Goal: Purchase product/service

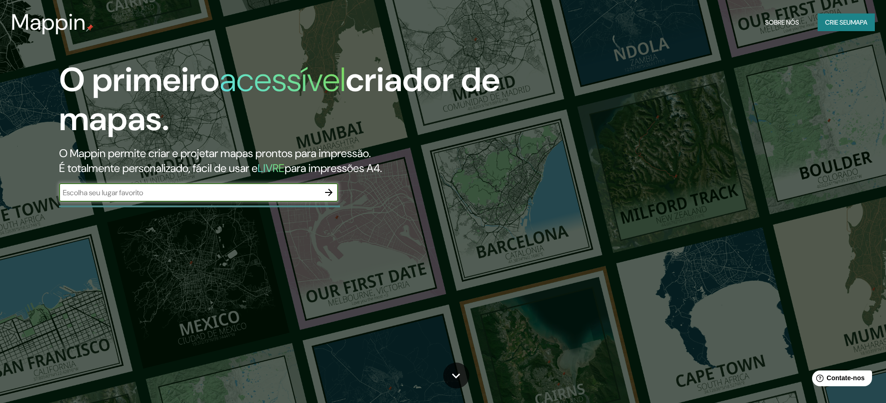
click at [210, 191] on input "text" at bounding box center [189, 192] width 261 height 11
click at [140, 192] on input "text" at bounding box center [189, 192] width 261 height 11
paste input "[STREET_ADDRESS][PERSON_NAME], 41760-000"
type input "[STREET_ADDRESS][PERSON_NAME], 41760-000"
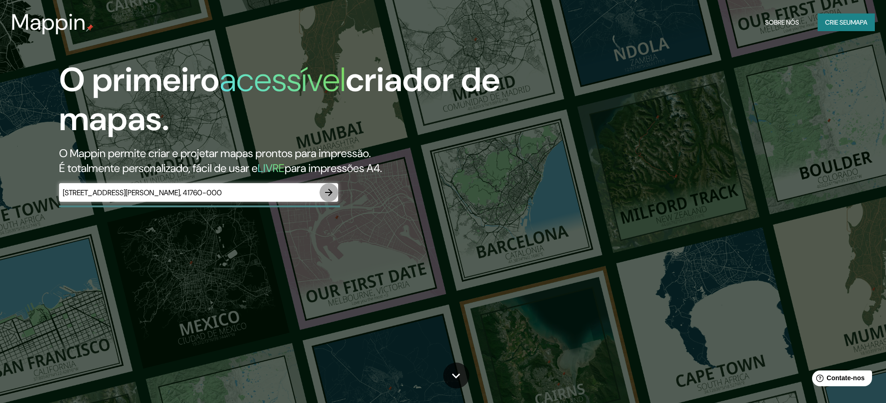
click at [328, 193] on icon "button" at bounding box center [328, 192] width 7 height 7
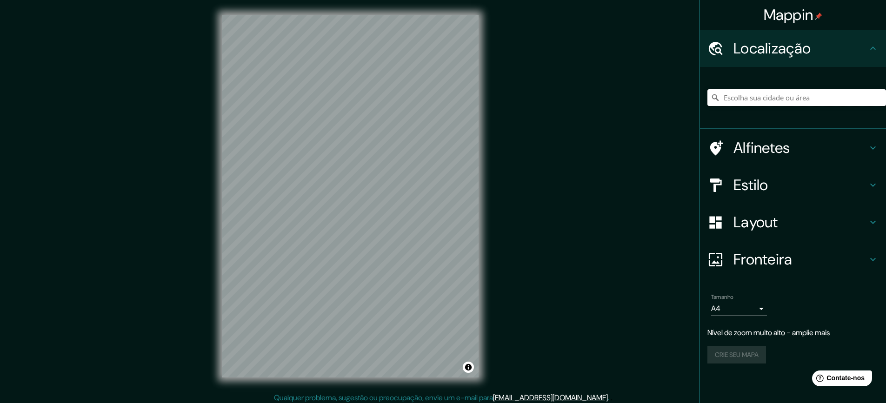
click at [803, 98] on input "Escolha sua cidade ou área" at bounding box center [797, 97] width 179 height 17
paste input "[STREET_ADDRESS][PERSON_NAME], 41760-000"
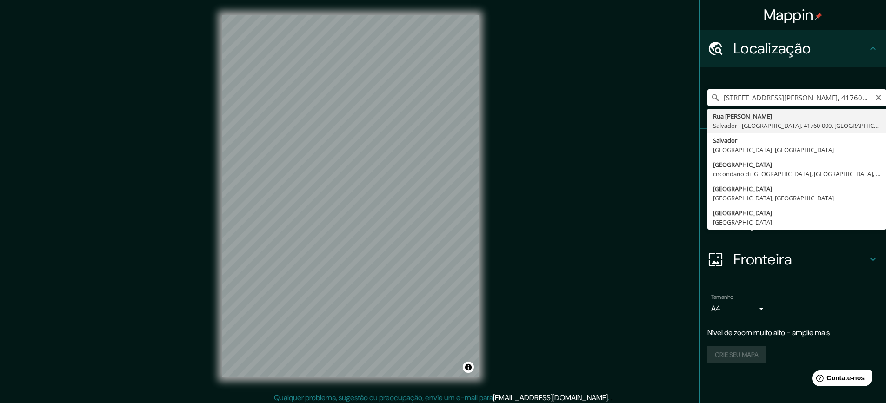
type input "[GEOGRAPHIC_DATA][PERSON_NAME], [GEOGRAPHIC_DATA] - [GEOGRAPHIC_DATA], 41760-00…"
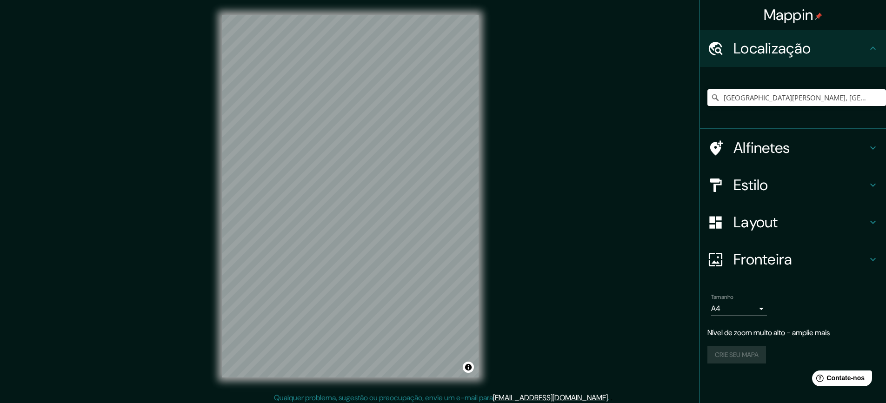
scroll to position [0, 0]
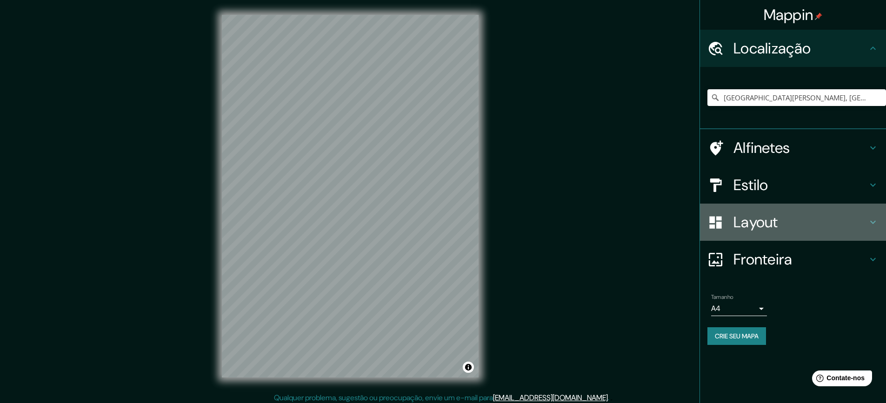
click at [764, 221] on font "Layout" at bounding box center [756, 223] width 45 height 20
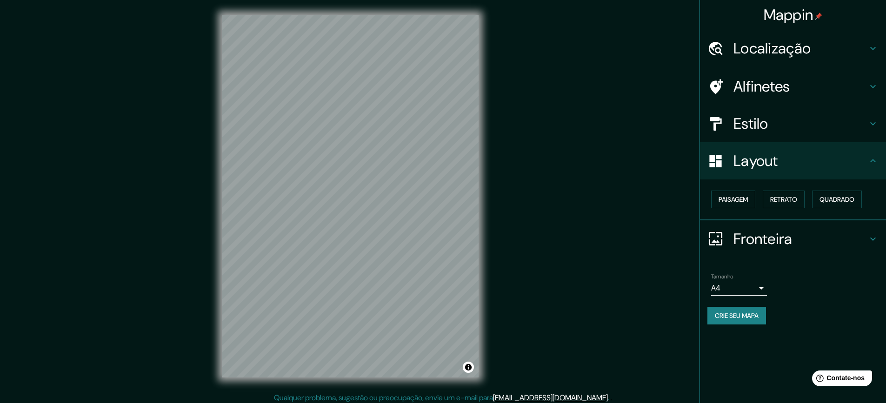
click at [843, 276] on div "Tamanho A4 single" at bounding box center [793, 285] width 171 height 30
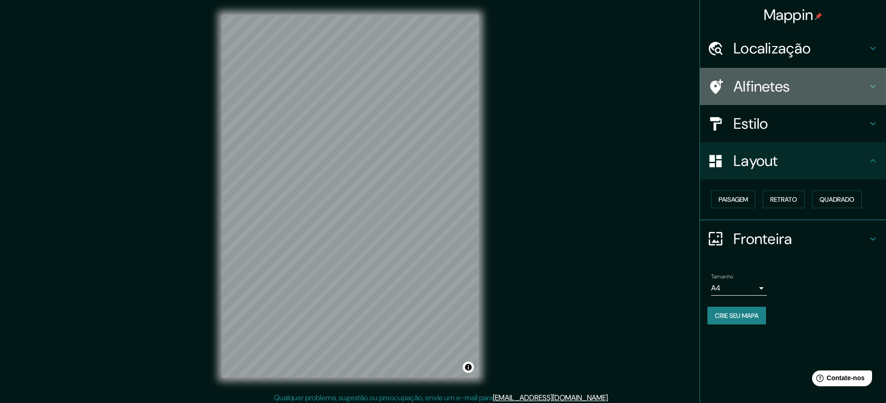
click at [807, 87] on h4 "Alfinetes" at bounding box center [801, 86] width 134 height 19
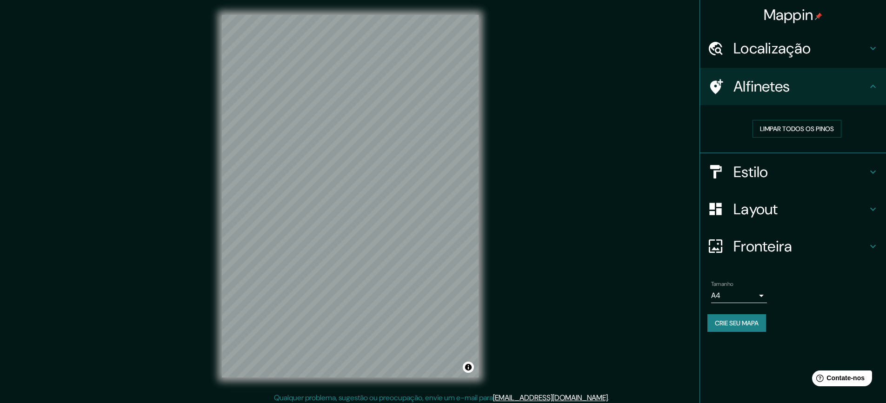
click at [765, 85] on font "Alfinetes" at bounding box center [762, 87] width 57 height 20
click at [757, 246] on font "Fronteira" at bounding box center [763, 247] width 59 height 20
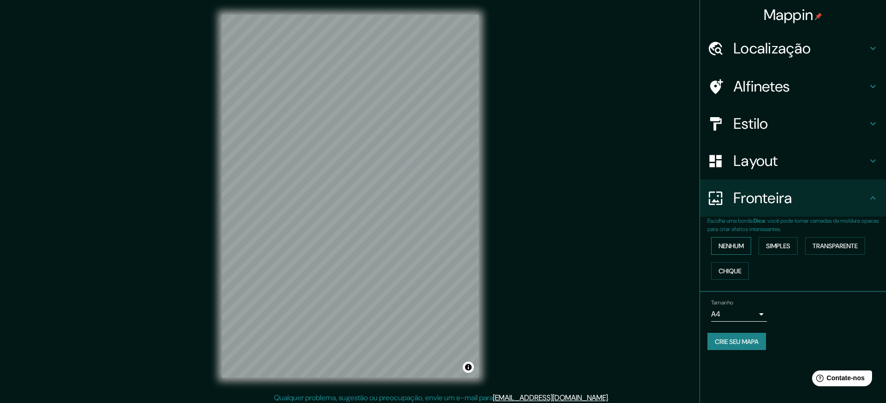
click at [723, 243] on font "Nenhum" at bounding box center [731, 246] width 25 height 8
click at [756, 78] on font "Alfinetes" at bounding box center [762, 87] width 57 height 20
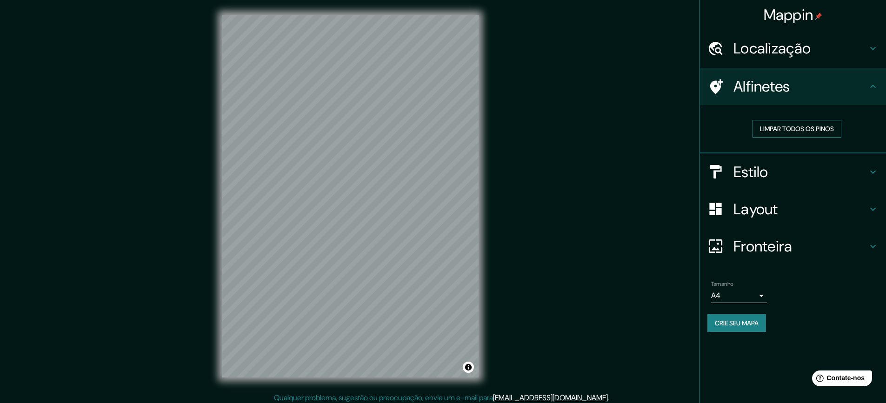
click at [783, 134] on font "Limpar todos os pinos" at bounding box center [797, 129] width 74 height 12
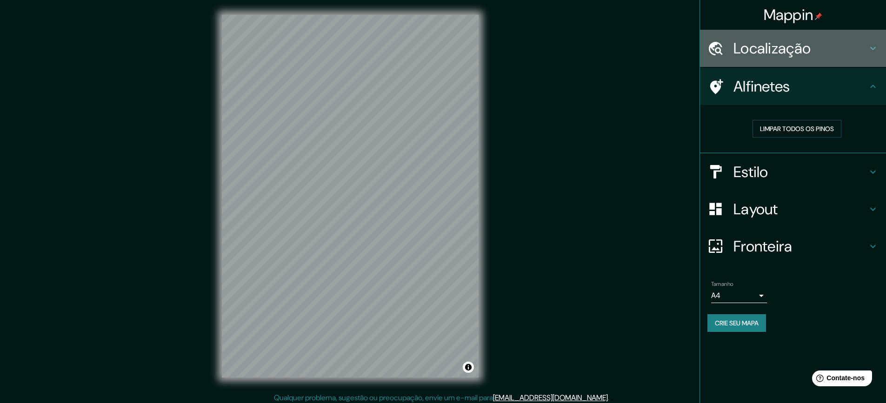
click at [795, 54] on font "Localização" at bounding box center [772, 49] width 77 height 20
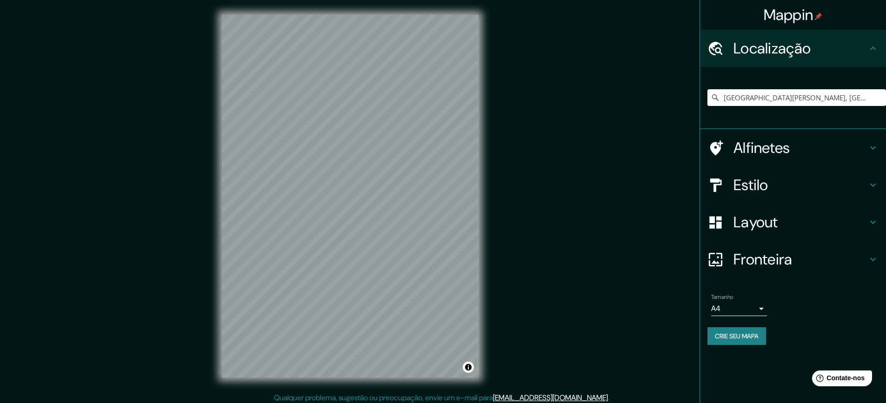
click at [795, 54] on font "Localização" at bounding box center [772, 49] width 77 height 20
click at [870, 47] on icon at bounding box center [873, 48] width 11 height 11
click at [824, 150] on h4 "Alfinetes" at bounding box center [801, 148] width 134 height 19
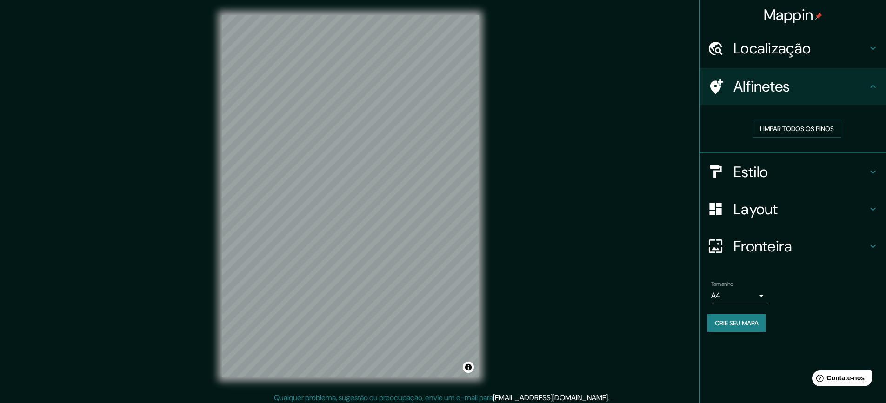
click at [718, 82] on icon at bounding box center [716, 86] width 13 height 15
click at [789, 127] on font "Limpar todos os pinos" at bounding box center [797, 129] width 74 height 8
click at [874, 86] on icon at bounding box center [873, 86] width 6 height 3
click at [714, 81] on icon at bounding box center [716, 86] width 13 height 15
click at [312, 245] on div at bounding box center [315, 248] width 7 height 7
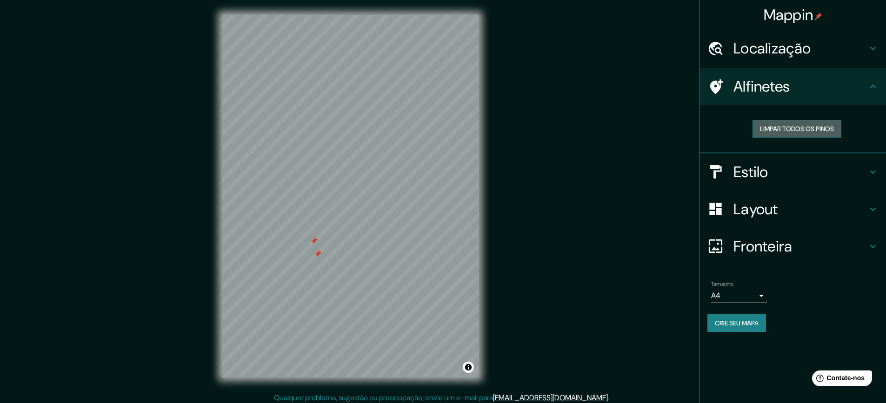
click at [789, 126] on font "Limpar todos os pinos" at bounding box center [797, 129] width 74 height 8
click at [773, 173] on h4 "Estilo" at bounding box center [801, 172] width 134 height 19
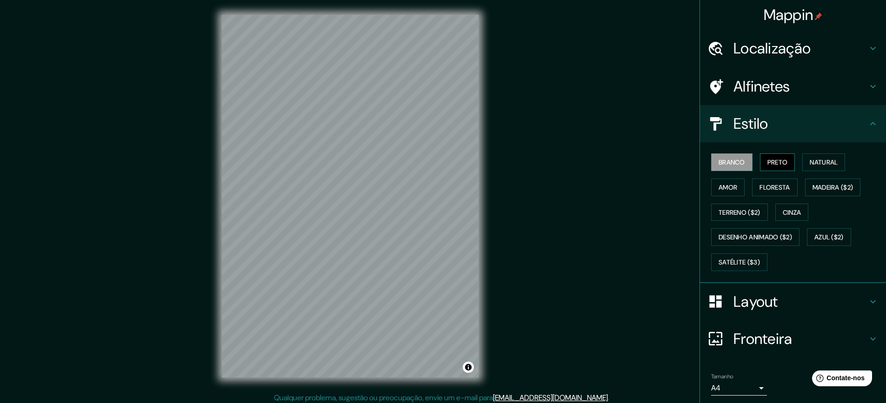
click at [778, 164] on font "Preto" at bounding box center [778, 162] width 20 height 8
click at [819, 163] on font "Natural" at bounding box center [824, 162] width 28 height 8
click at [719, 185] on font "Amor" at bounding box center [728, 187] width 19 height 8
click at [767, 187] on font "Floresta" at bounding box center [775, 187] width 30 height 8
click at [816, 189] on font "Madeira ($2)" at bounding box center [833, 187] width 41 height 8
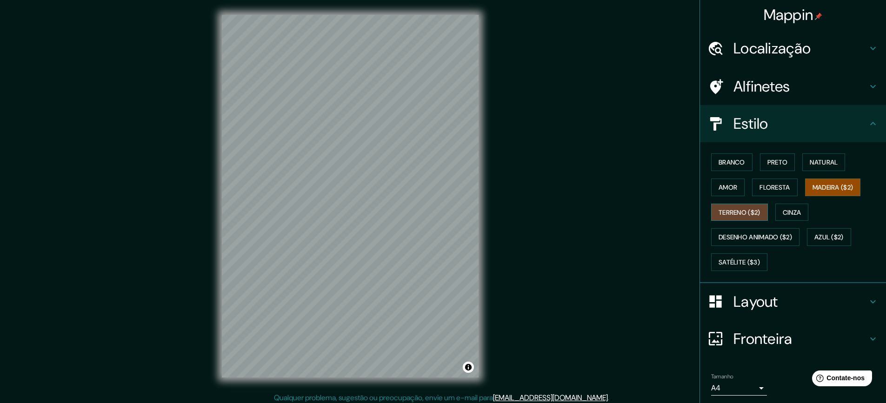
click at [724, 214] on font "Terreno ($2)" at bounding box center [740, 212] width 42 height 8
click at [799, 215] on button "Cinza" at bounding box center [792, 213] width 33 height 18
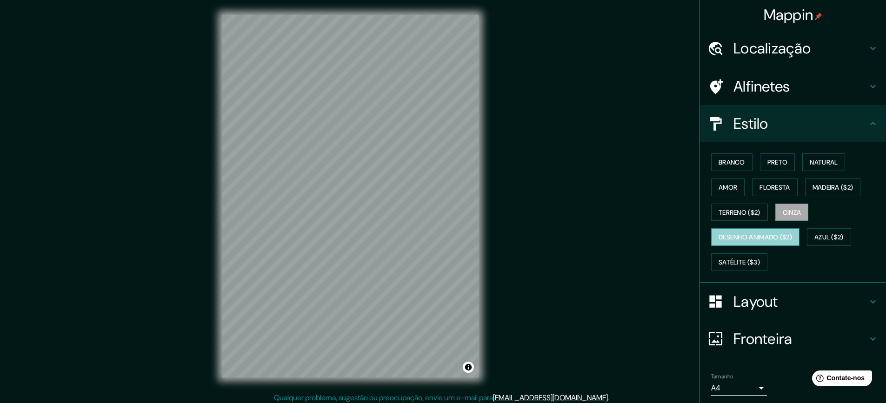
click at [730, 231] on font "Desenho animado ($2)" at bounding box center [756, 237] width 74 height 12
click at [826, 241] on font "Azul ($2)" at bounding box center [829, 238] width 29 height 8
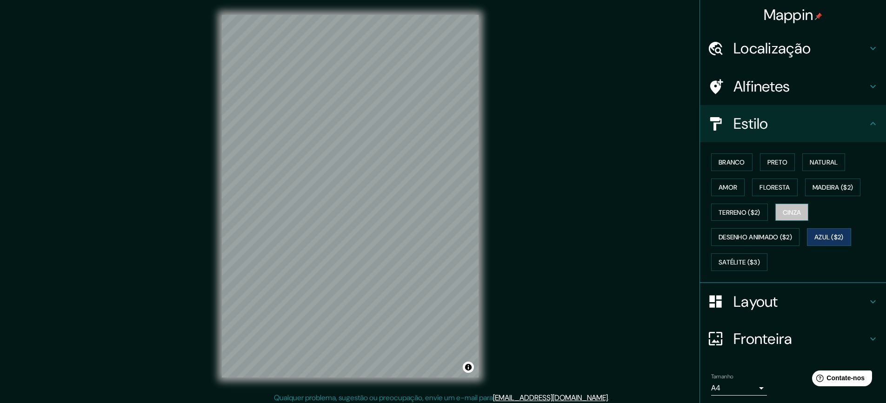
click at [793, 208] on font "Cinza" at bounding box center [792, 212] width 19 height 8
click at [732, 164] on font "Branco" at bounding box center [732, 162] width 27 height 8
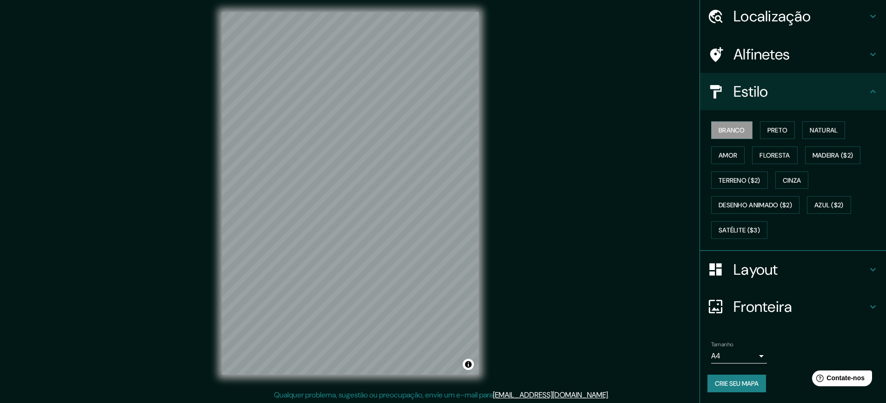
scroll to position [4, 0]
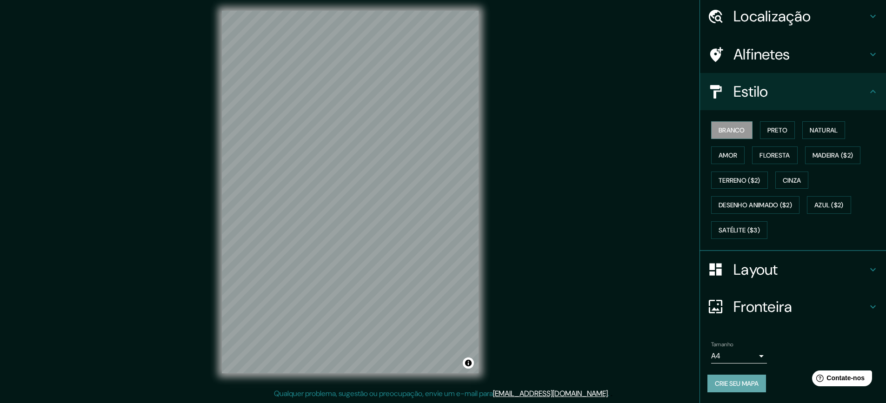
click at [720, 381] on font "Crie seu mapa" at bounding box center [737, 384] width 44 height 8
click at [736, 380] on font "Crie seu mapa" at bounding box center [737, 384] width 44 height 8
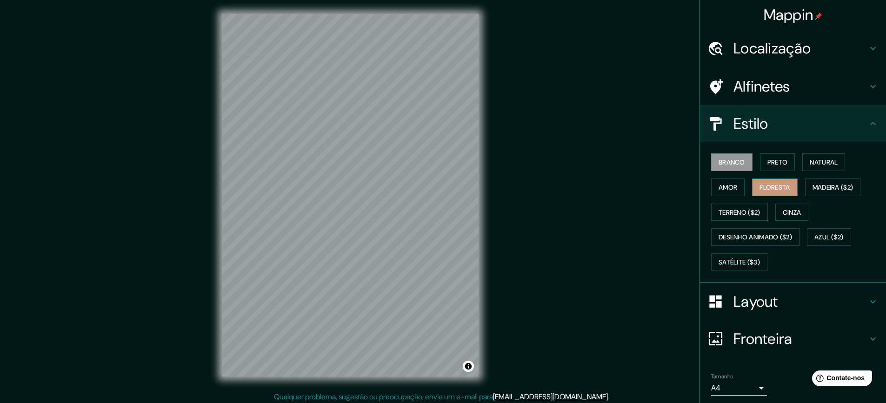
scroll to position [0, 0]
click at [785, 13] on font "Mappin" at bounding box center [789, 15] width 50 height 20
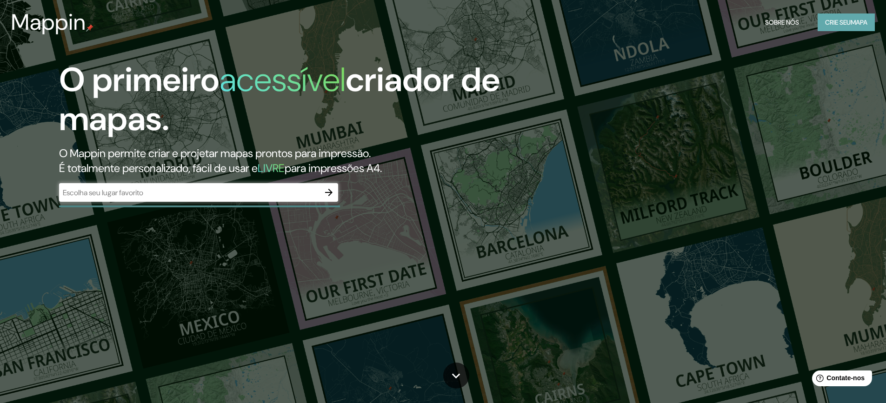
click at [846, 25] on font "Crie seu" at bounding box center [838, 22] width 26 height 8
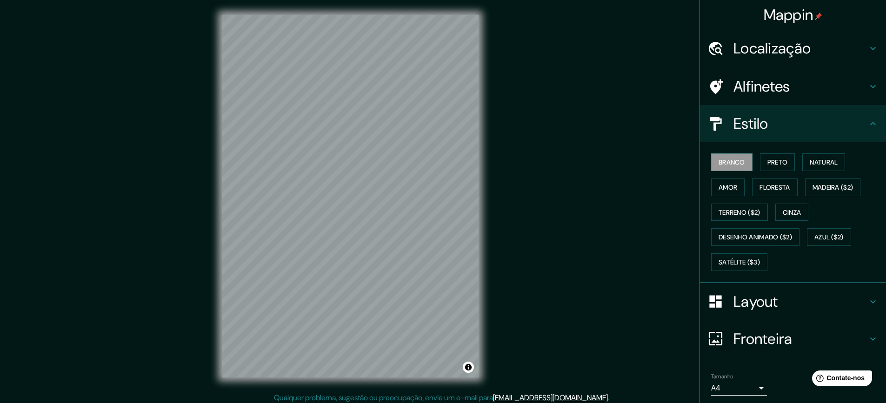
click at [787, 44] on font "Localização" at bounding box center [772, 49] width 77 height 20
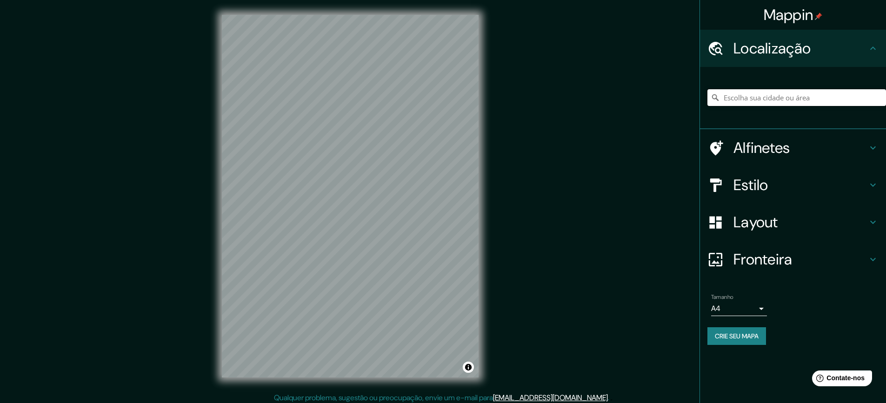
paste input "[STREET_ADDRESS][PERSON_NAME], 41760-000"
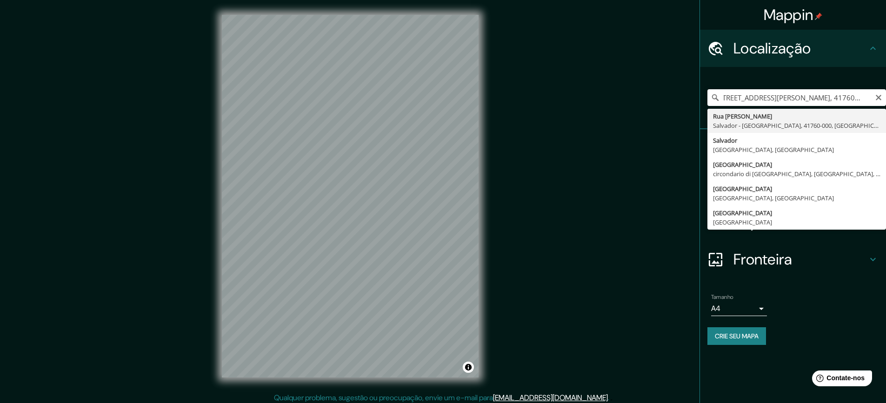
type input "[GEOGRAPHIC_DATA][PERSON_NAME], [GEOGRAPHIC_DATA] - [GEOGRAPHIC_DATA], 41760-00…"
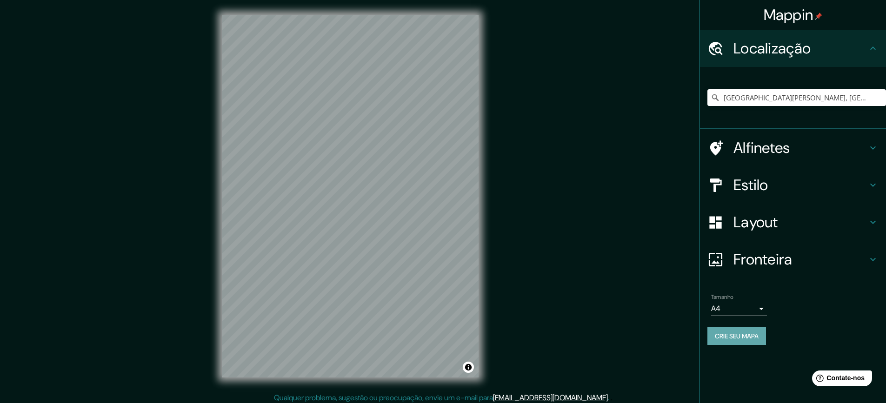
click at [736, 333] on font "Crie seu mapa" at bounding box center [737, 336] width 44 height 8
click at [767, 152] on font "Alfinetes" at bounding box center [762, 148] width 57 height 20
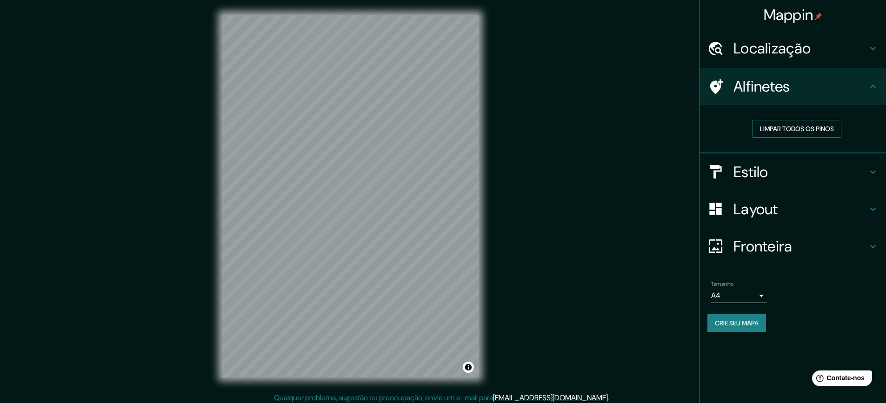
click at [807, 130] on font "Limpar todos os pinos" at bounding box center [797, 129] width 74 height 8
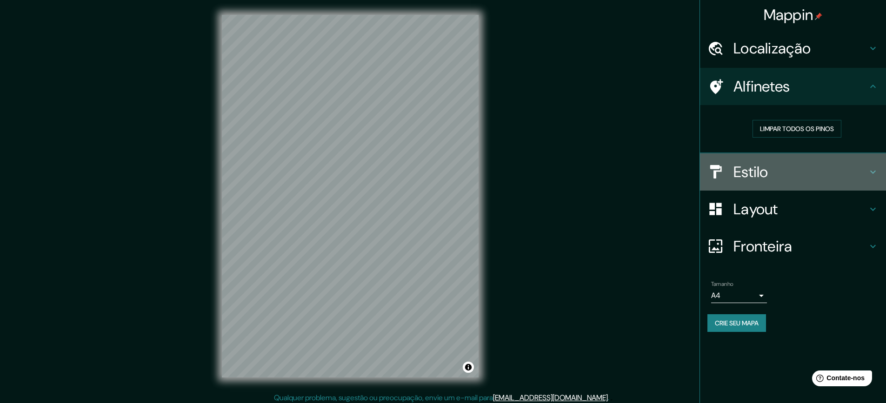
click at [770, 174] on h4 "Estilo" at bounding box center [801, 172] width 134 height 19
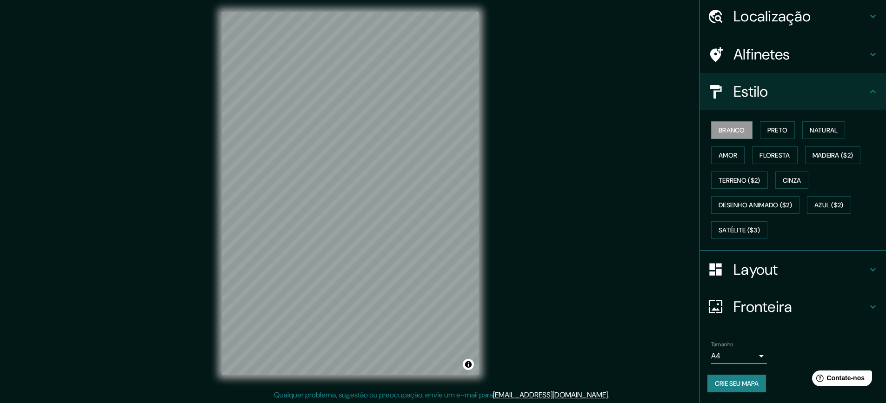
scroll to position [4, 0]
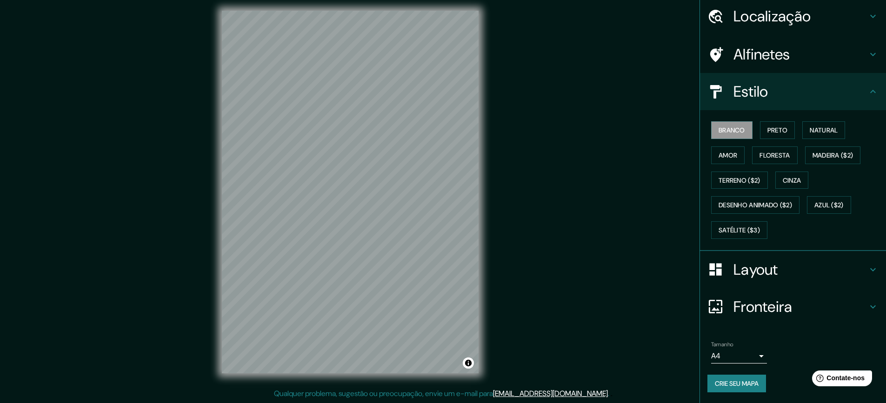
click at [749, 306] on font "Fronteira" at bounding box center [763, 307] width 59 height 20
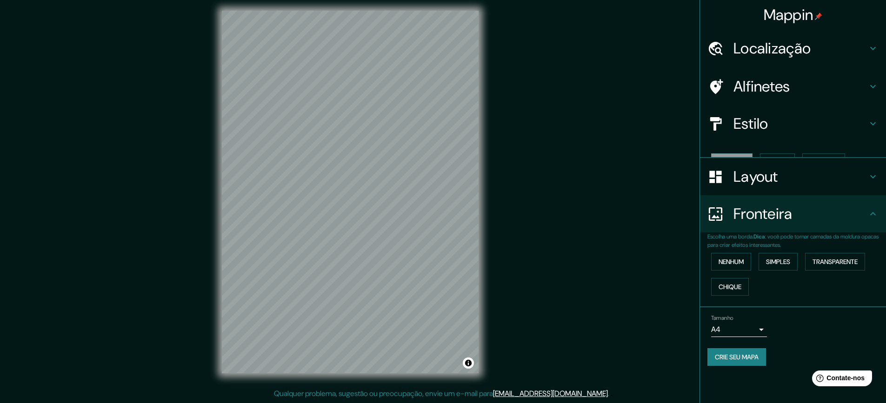
scroll to position [0, 0]
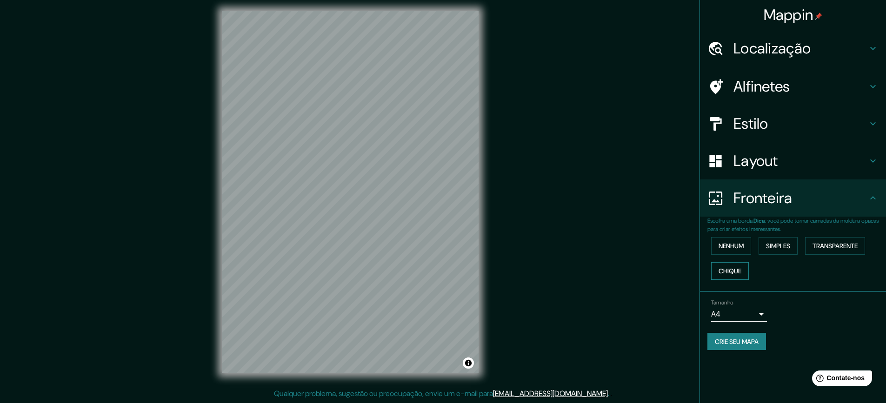
click at [742, 271] on font "Chique" at bounding box center [730, 271] width 23 height 8
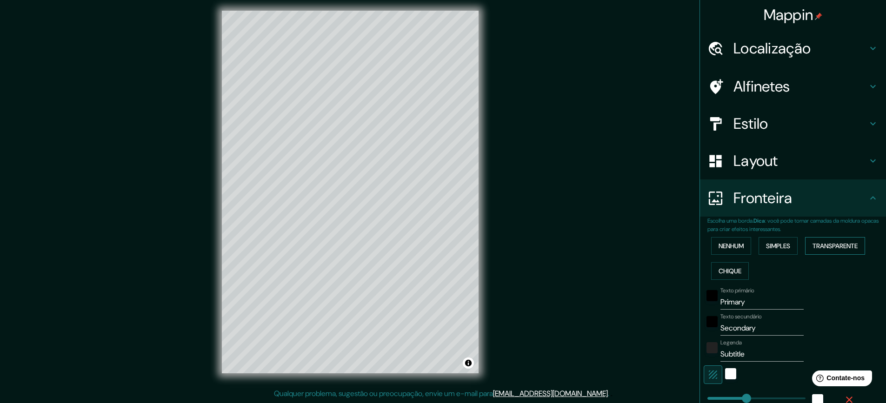
click at [821, 248] on font "Transparente" at bounding box center [835, 246] width 45 height 8
click at [773, 249] on font "Simples" at bounding box center [778, 246] width 24 height 8
click at [729, 249] on font "Nenhum" at bounding box center [731, 246] width 25 height 8
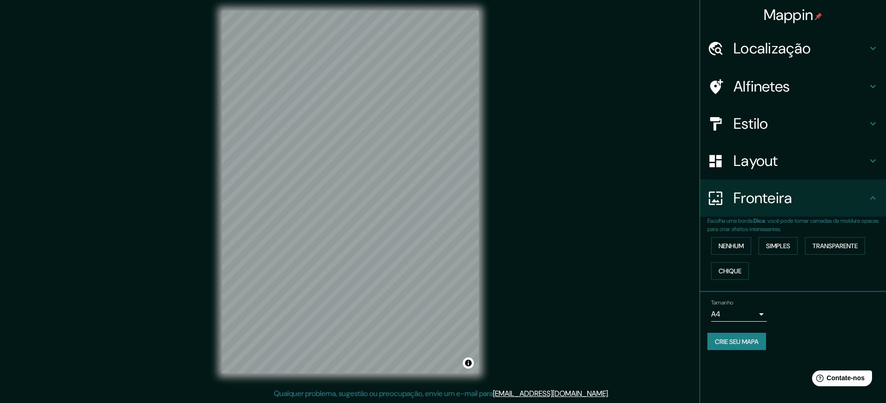
click at [758, 314] on body "Mappin Localização [GEOGRAPHIC_DATA][PERSON_NAME], [GEOGRAPHIC_DATA] - [GEOGRAP…" at bounding box center [443, 197] width 886 height 403
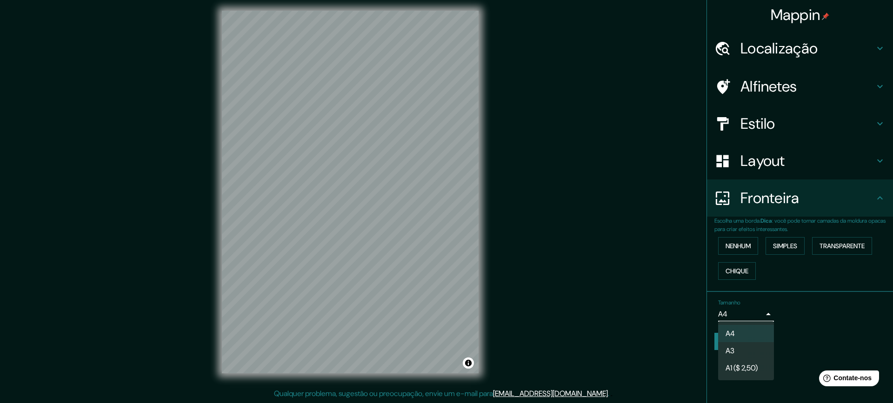
click at [816, 337] on div at bounding box center [446, 201] width 893 height 403
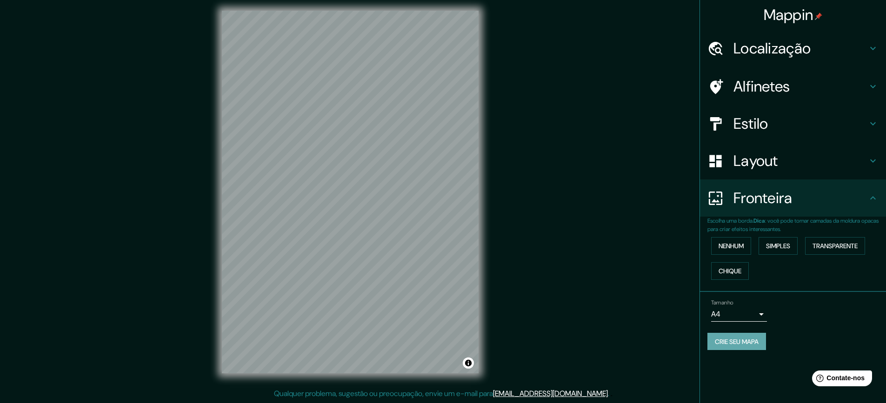
click at [738, 343] on font "Crie seu mapa" at bounding box center [737, 342] width 44 height 8
click at [736, 341] on div "Crie seu mapa" at bounding box center [793, 342] width 171 height 18
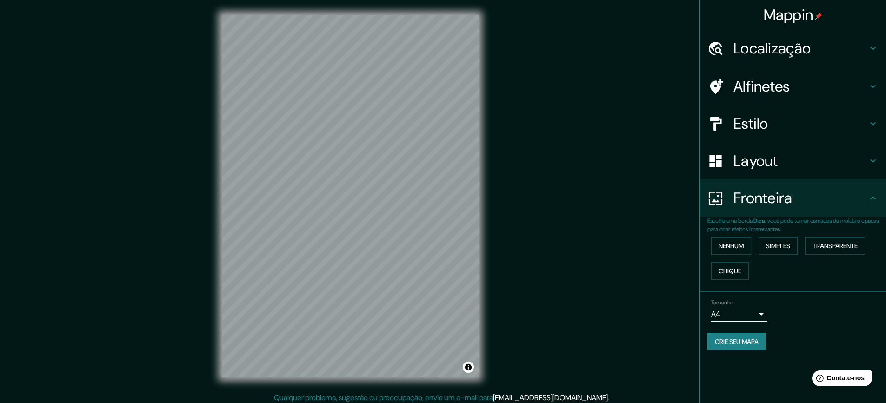
click at [875, 46] on icon at bounding box center [873, 48] width 11 height 11
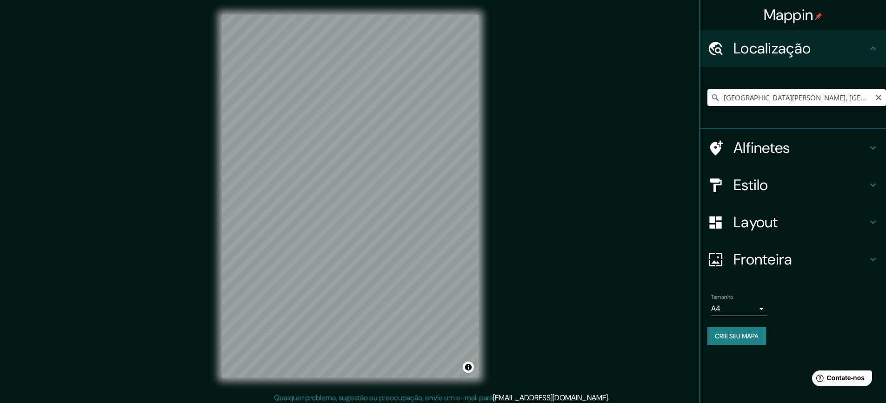
click at [872, 97] on input "[GEOGRAPHIC_DATA][PERSON_NAME], [GEOGRAPHIC_DATA] - [GEOGRAPHIC_DATA], 41760-00…" at bounding box center [797, 97] width 179 height 17
click at [860, 98] on input "[GEOGRAPHIC_DATA][PERSON_NAME], [GEOGRAPHIC_DATA] - [GEOGRAPHIC_DATA], 41760-00…" at bounding box center [797, 97] width 179 height 17
click at [861, 97] on input "[GEOGRAPHIC_DATA][PERSON_NAME], [GEOGRAPHIC_DATA] - [GEOGRAPHIC_DATA], 41760-00…" at bounding box center [797, 97] width 179 height 17
click at [759, 339] on font "Crie seu mapa" at bounding box center [737, 336] width 44 height 8
click at [755, 336] on font "Crie seu mapa" at bounding box center [737, 336] width 44 height 8
